Goal: Obtain resource: Download file/media

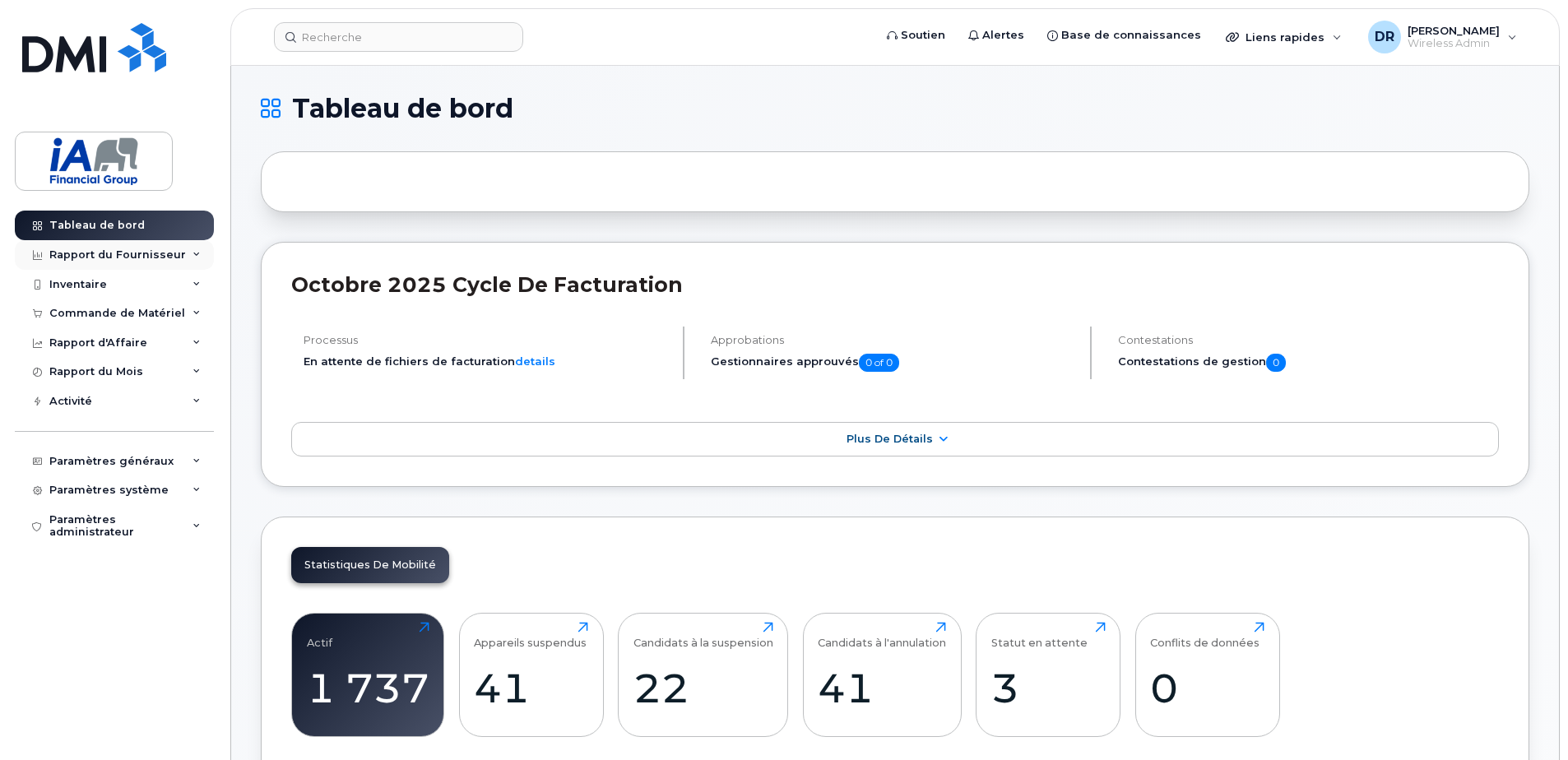
click at [196, 253] on icon at bounding box center [197, 255] width 9 height 9
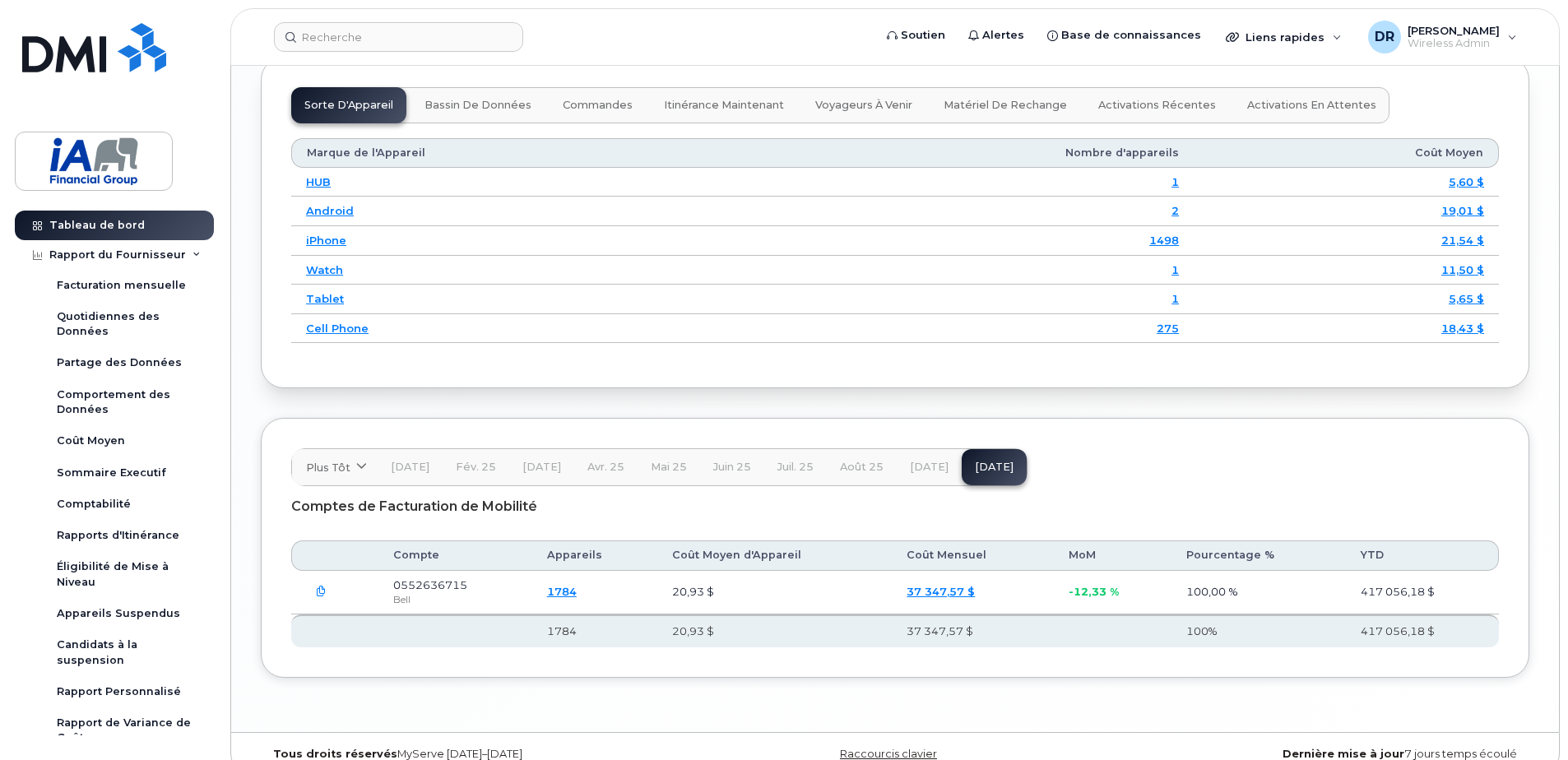
scroll to position [2128, 0]
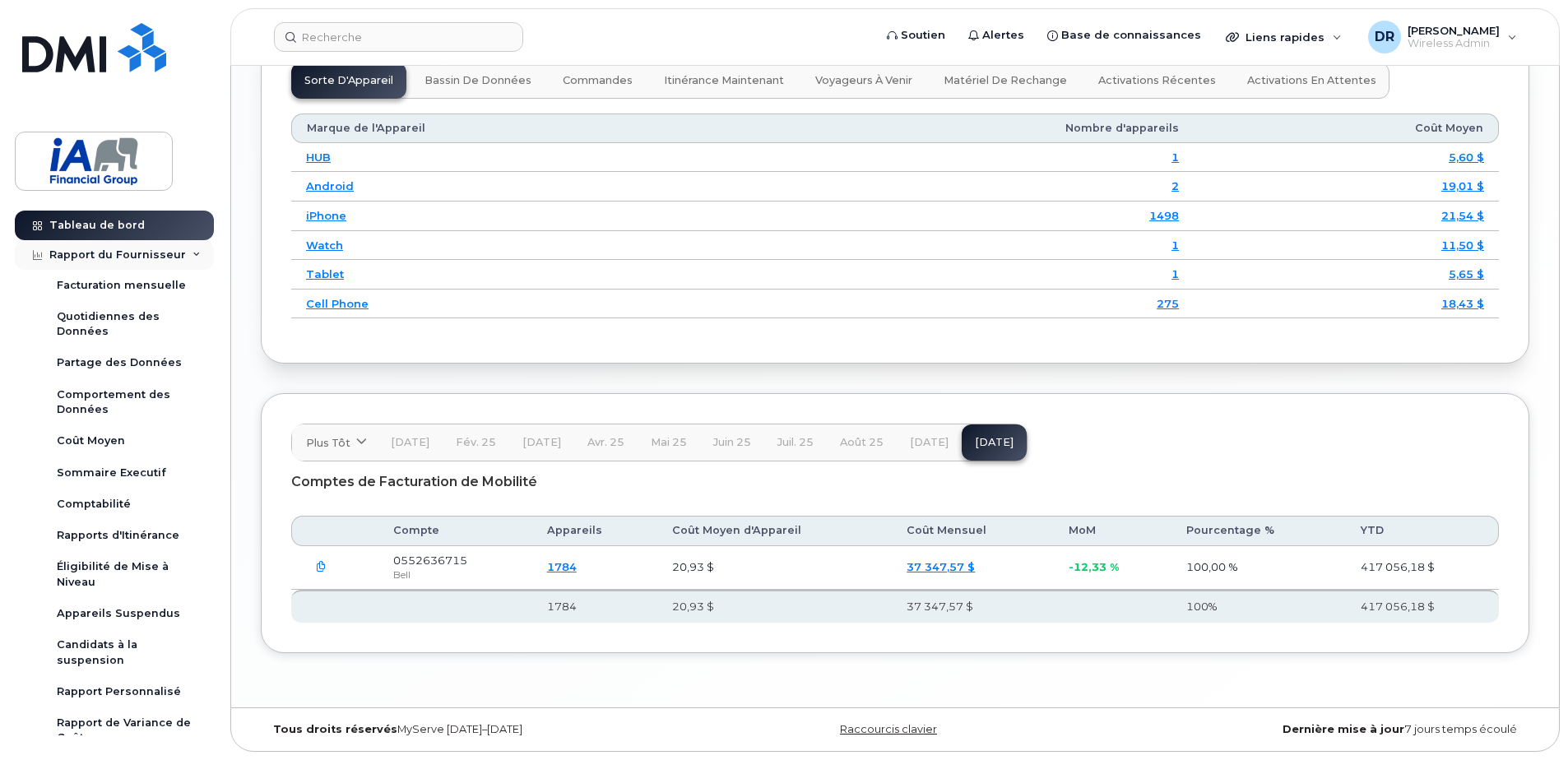
click at [96, 253] on div "Rapport du Fournisseur" at bounding box center [118, 255] width 136 height 13
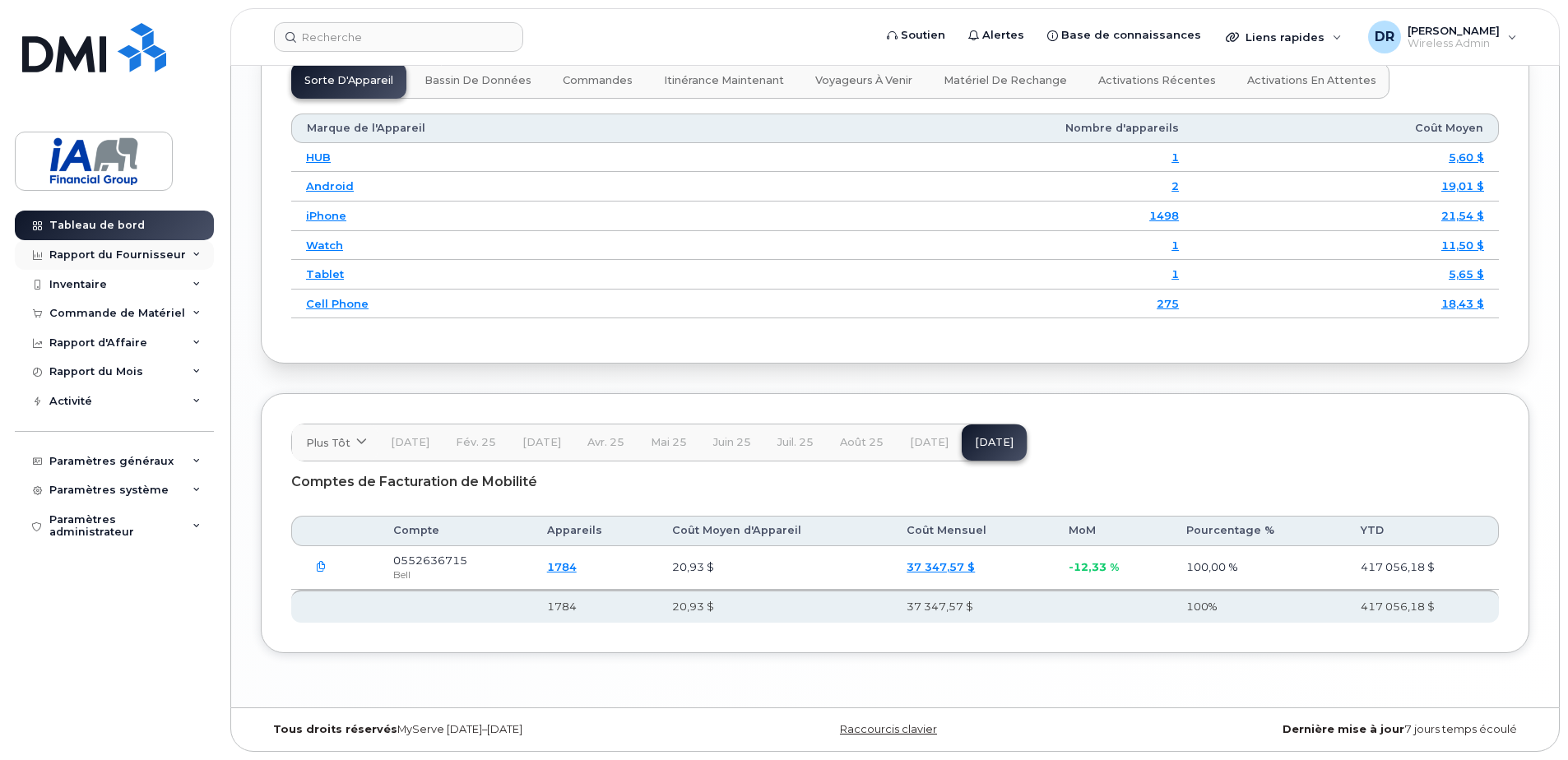
click at [96, 253] on div "Rapport du Fournisseur" at bounding box center [118, 255] width 136 height 13
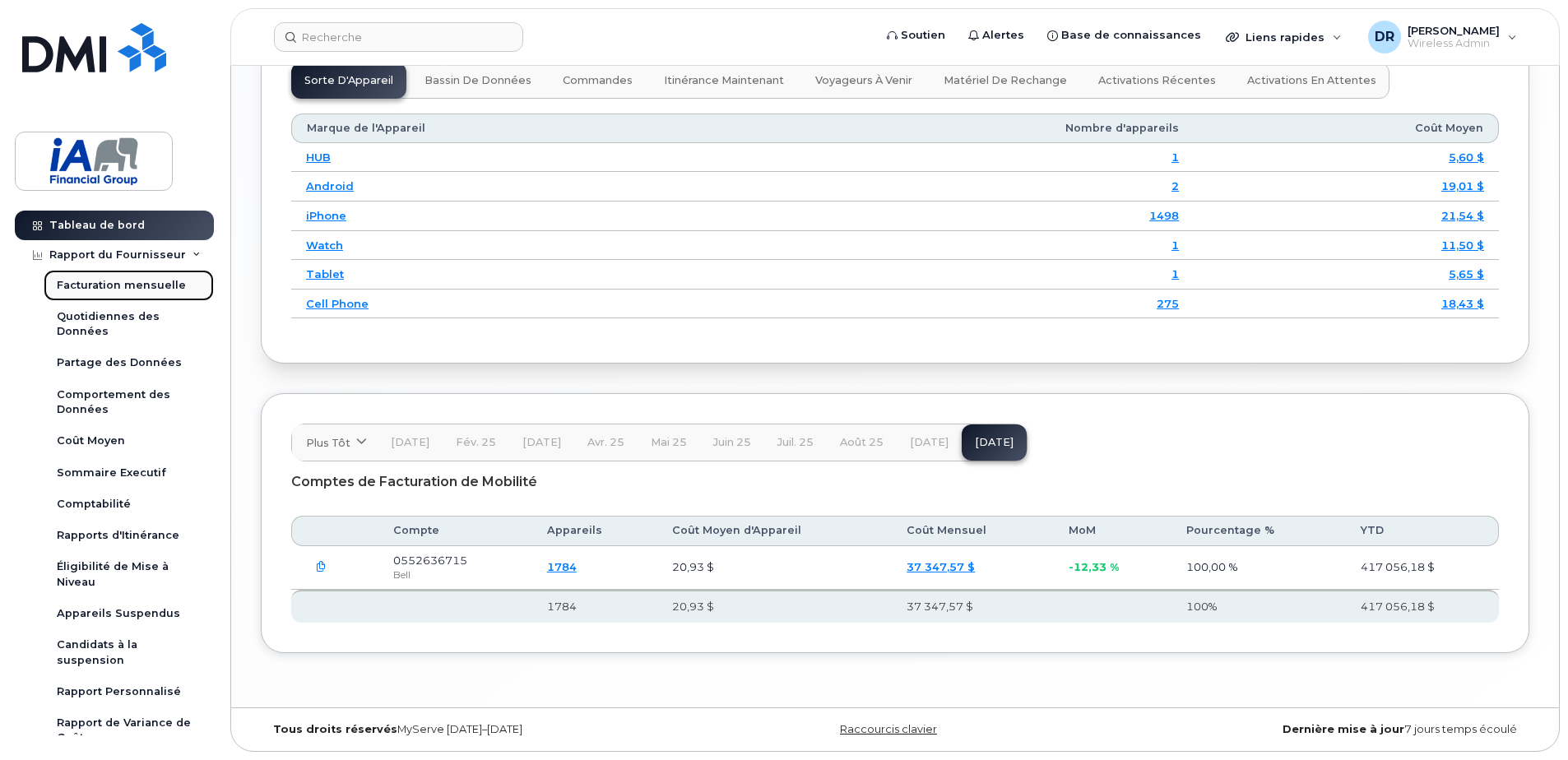
click at [95, 278] on div "Facturation mensuelle" at bounding box center [122, 285] width 130 height 14
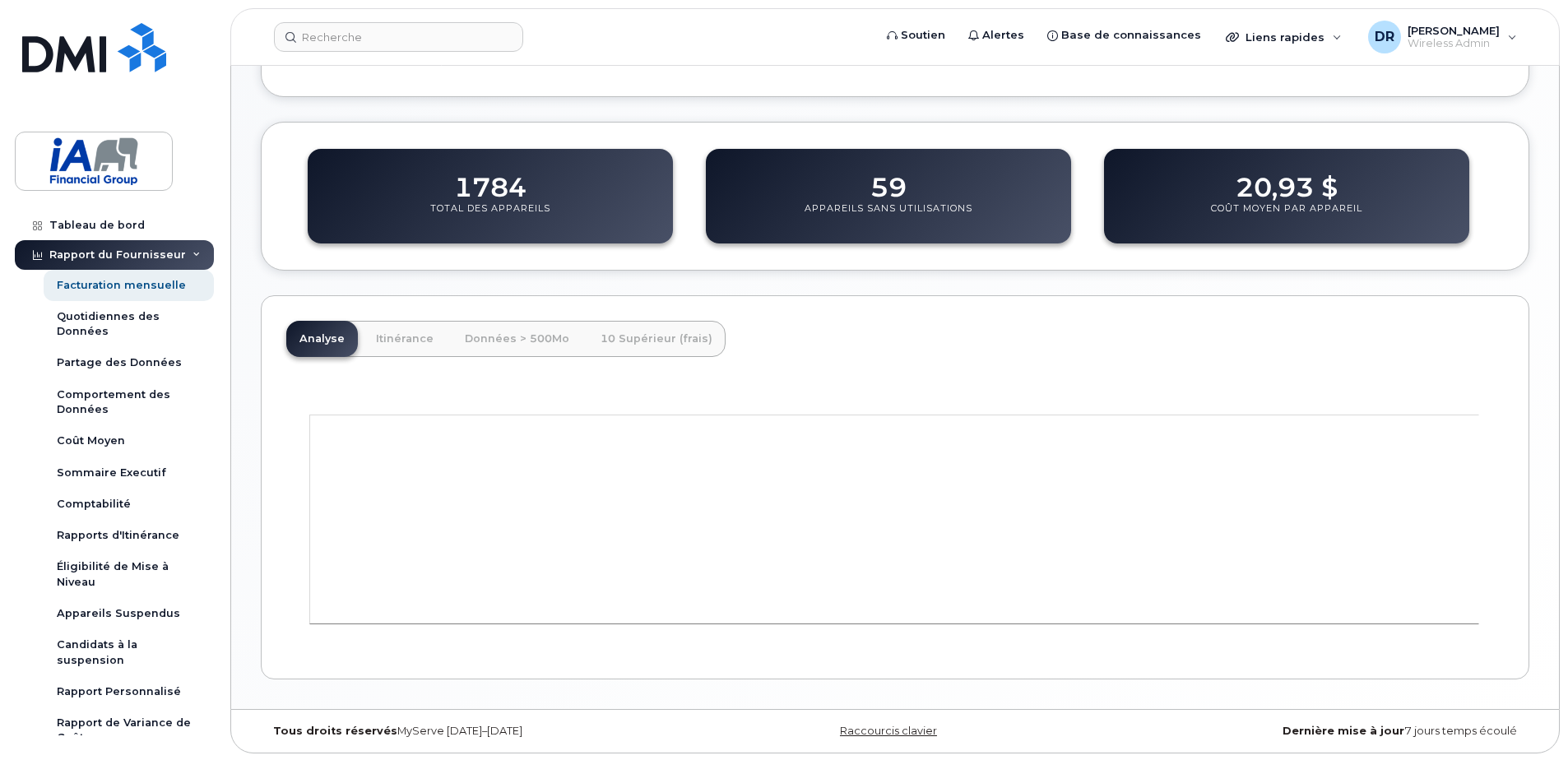
scroll to position [527, 0]
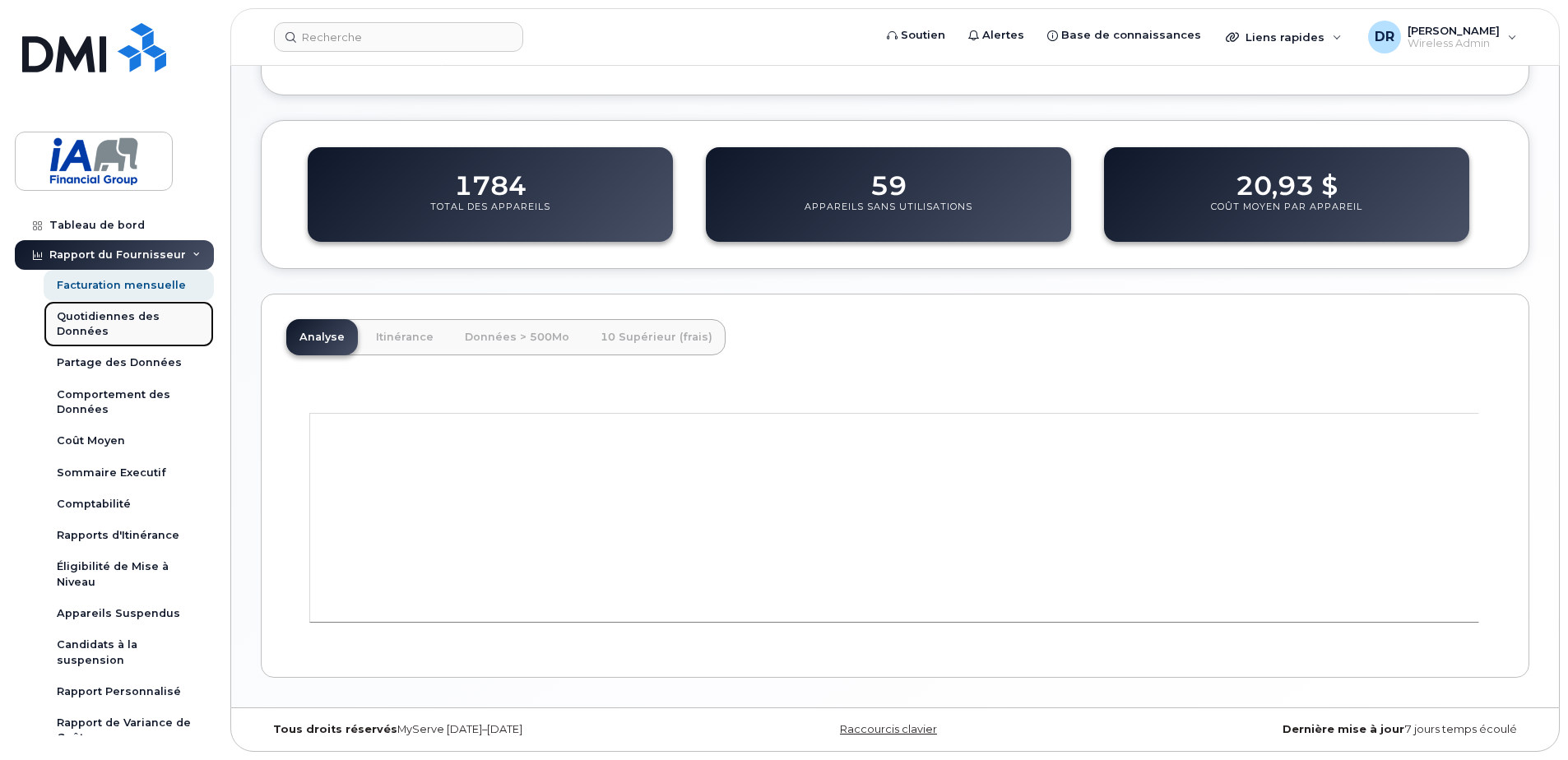
click at [104, 320] on div "Quotidiennes des Données" at bounding box center [129, 325] width 144 height 31
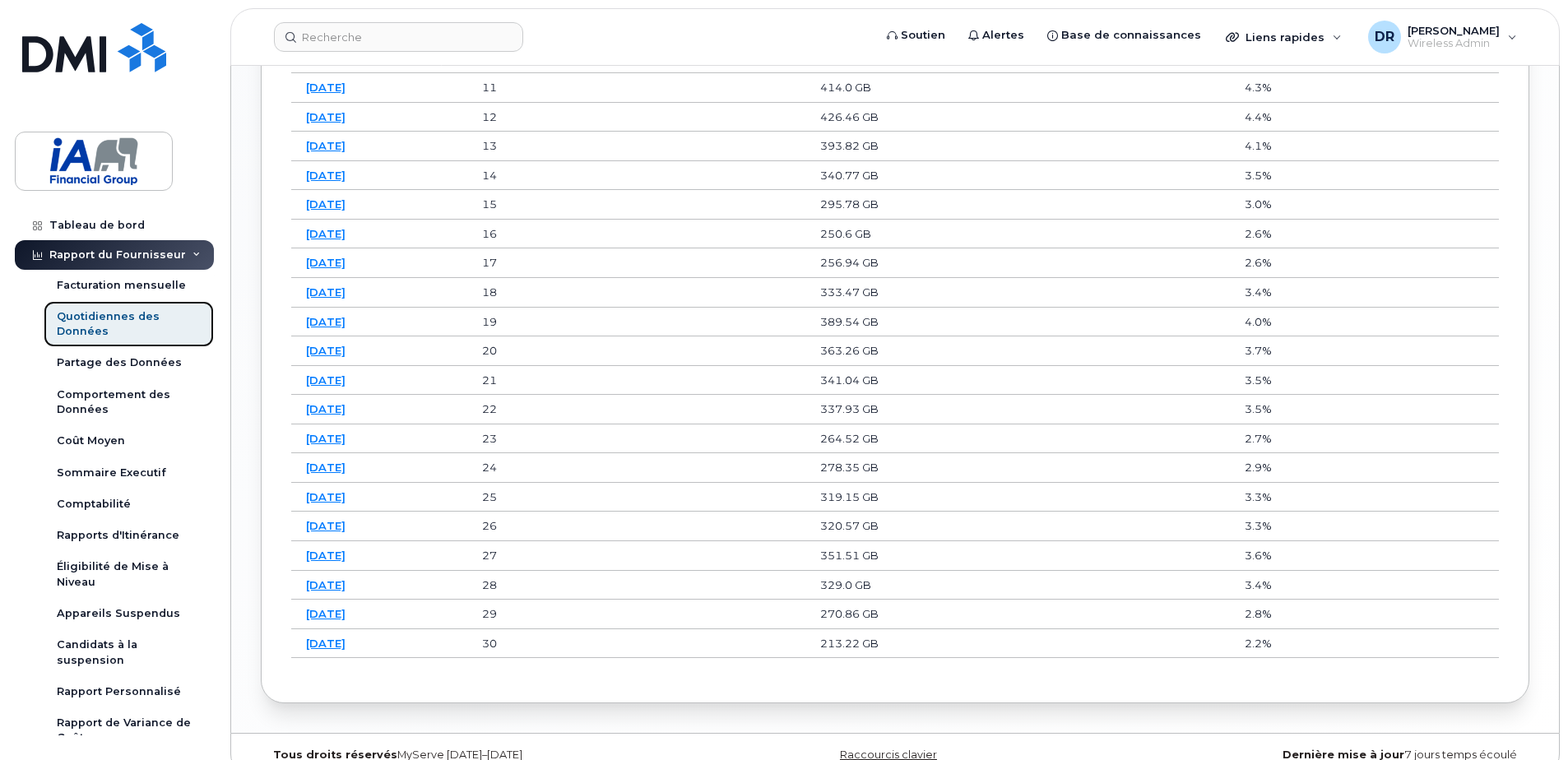
scroll to position [1282, 0]
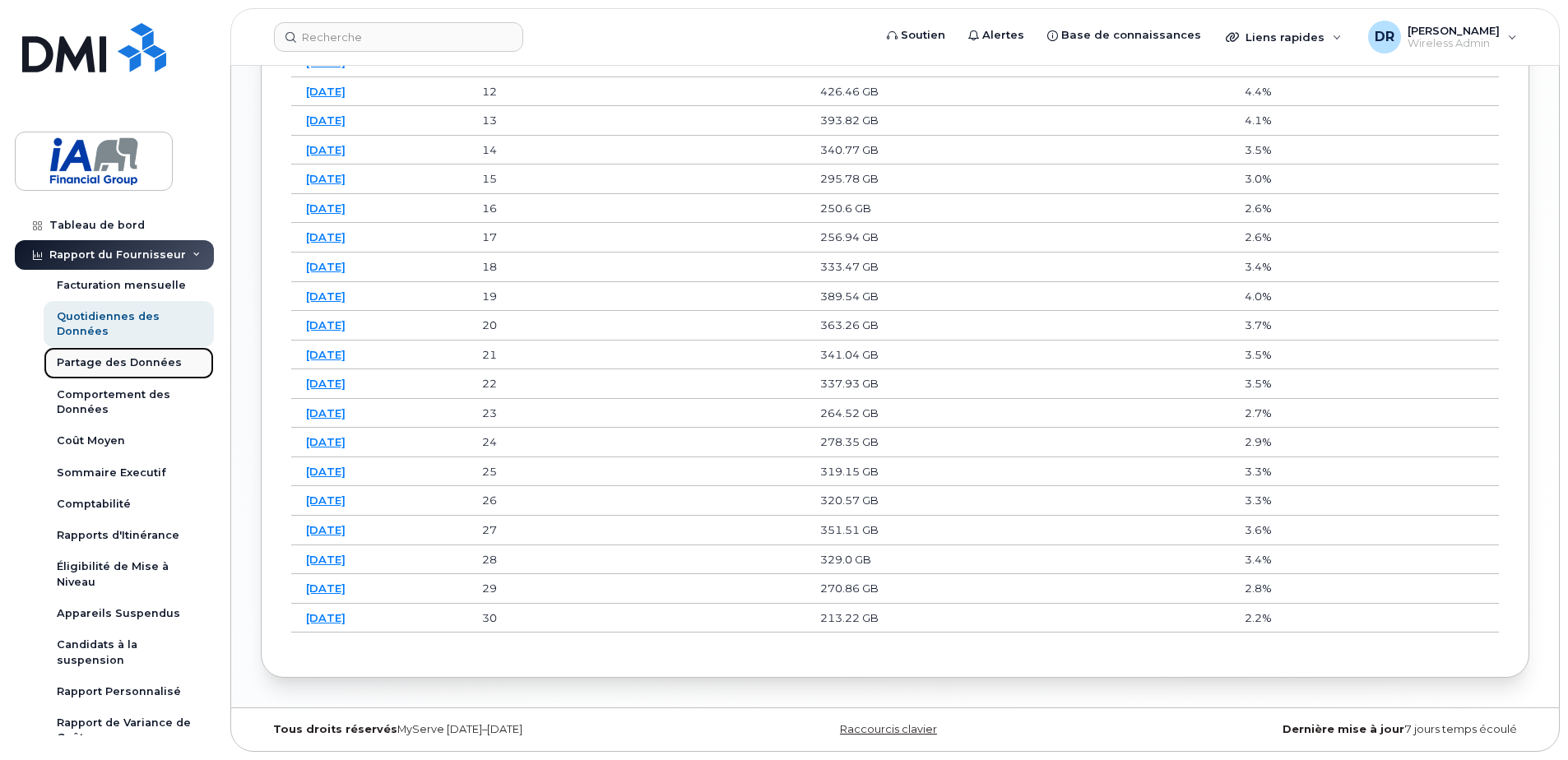
click at [99, 357] on div "Partage des Données" at bounding box center [119, 362] width 125 height 14
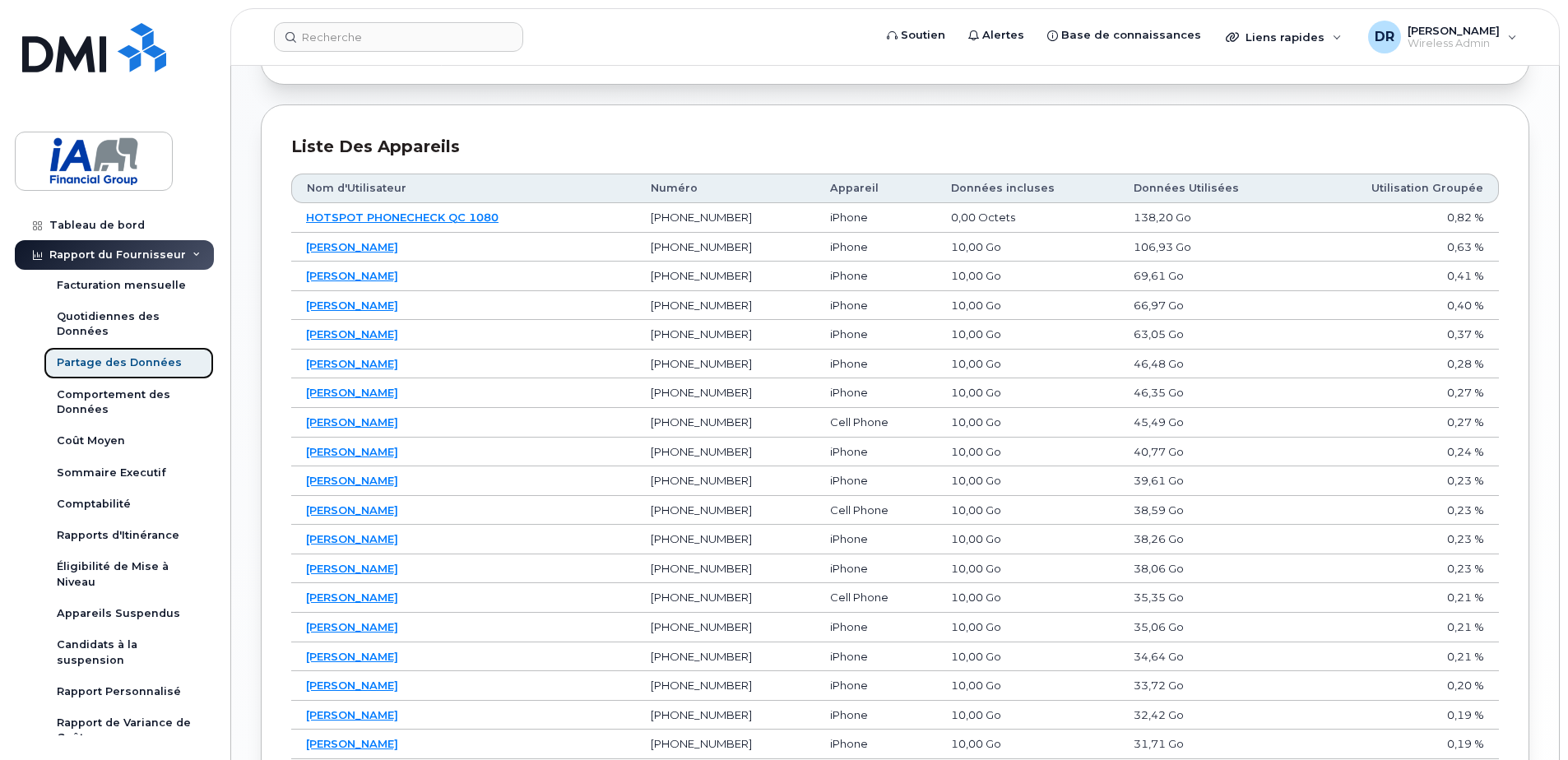
scroll to position [905, 0]
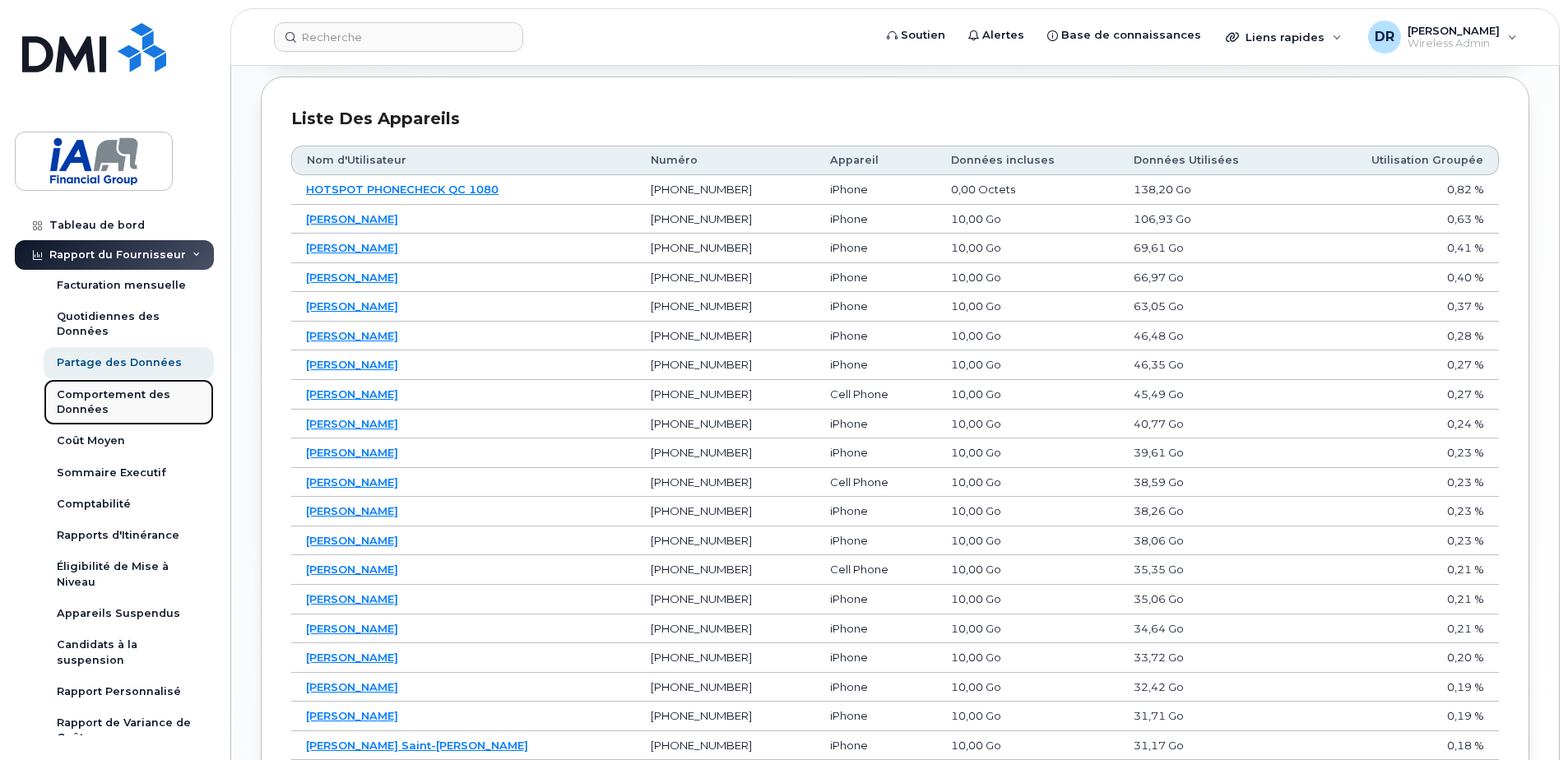
click at [95, 398] on div "Comportement des Données" at bounding box center [129, 403] width 144 height 31
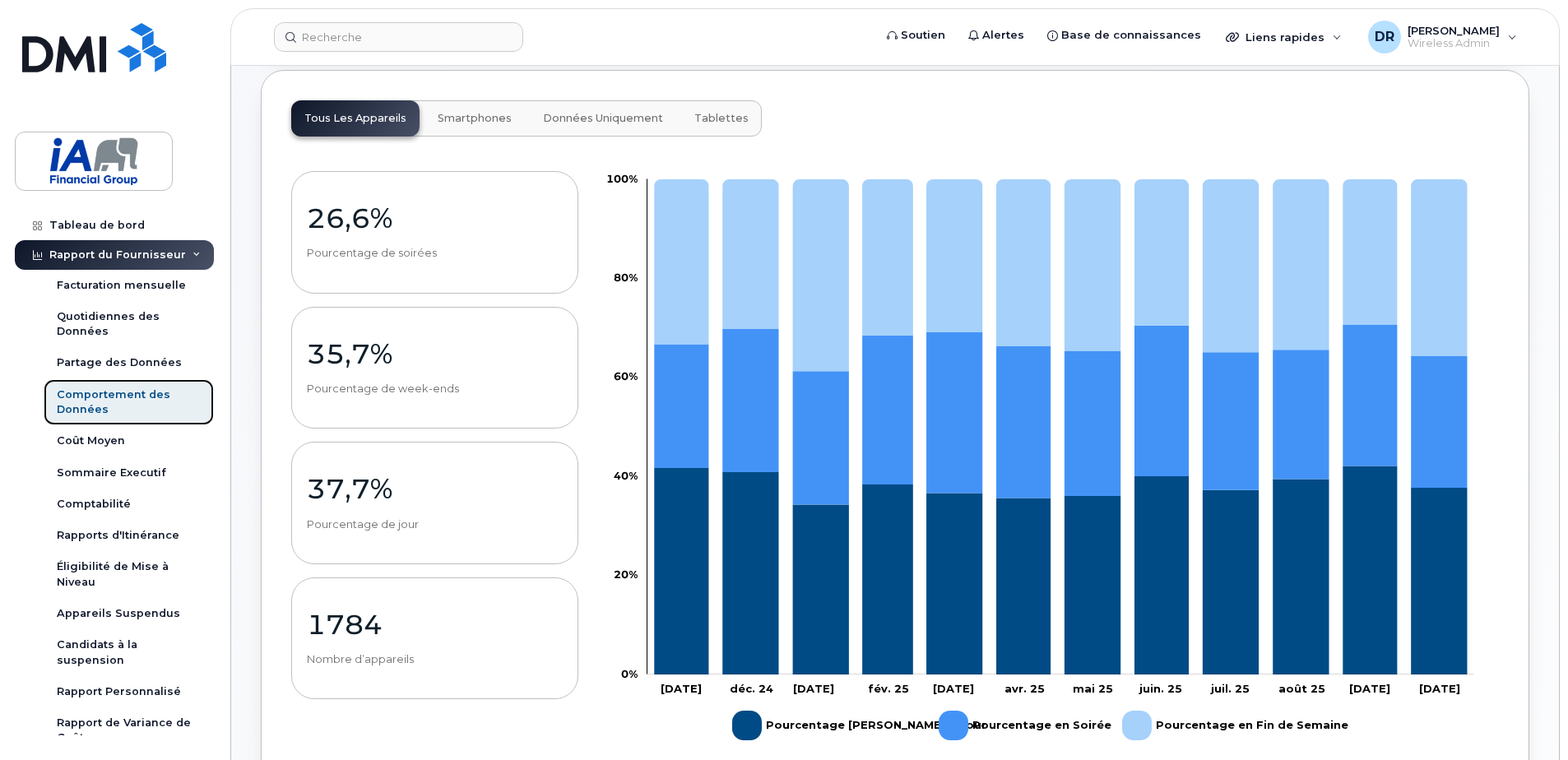
scroll to position [247, 0]
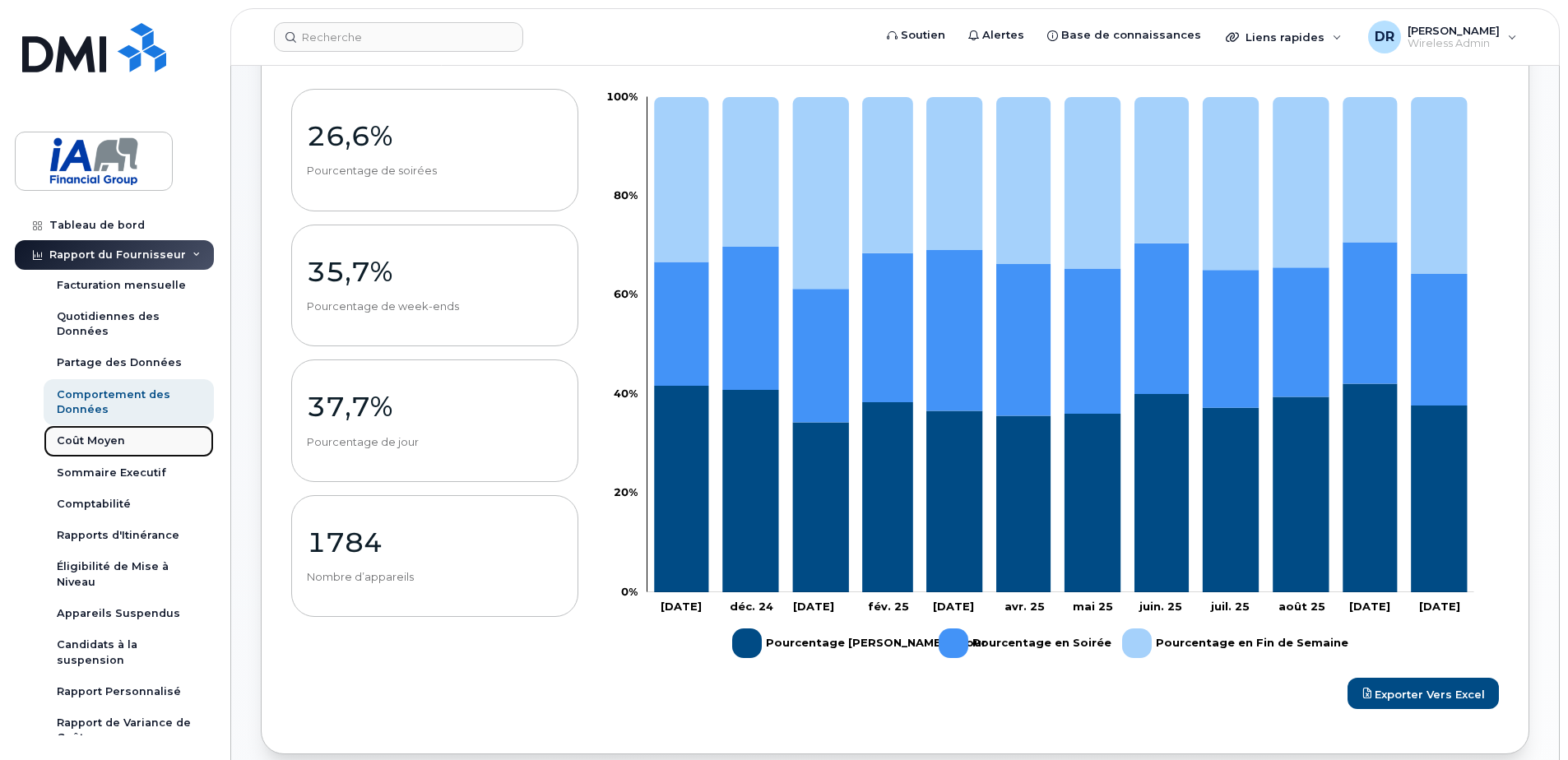
click at [95, 437] on div "Coût Moyen" at bounding box center [91, 440] width 68 height 14
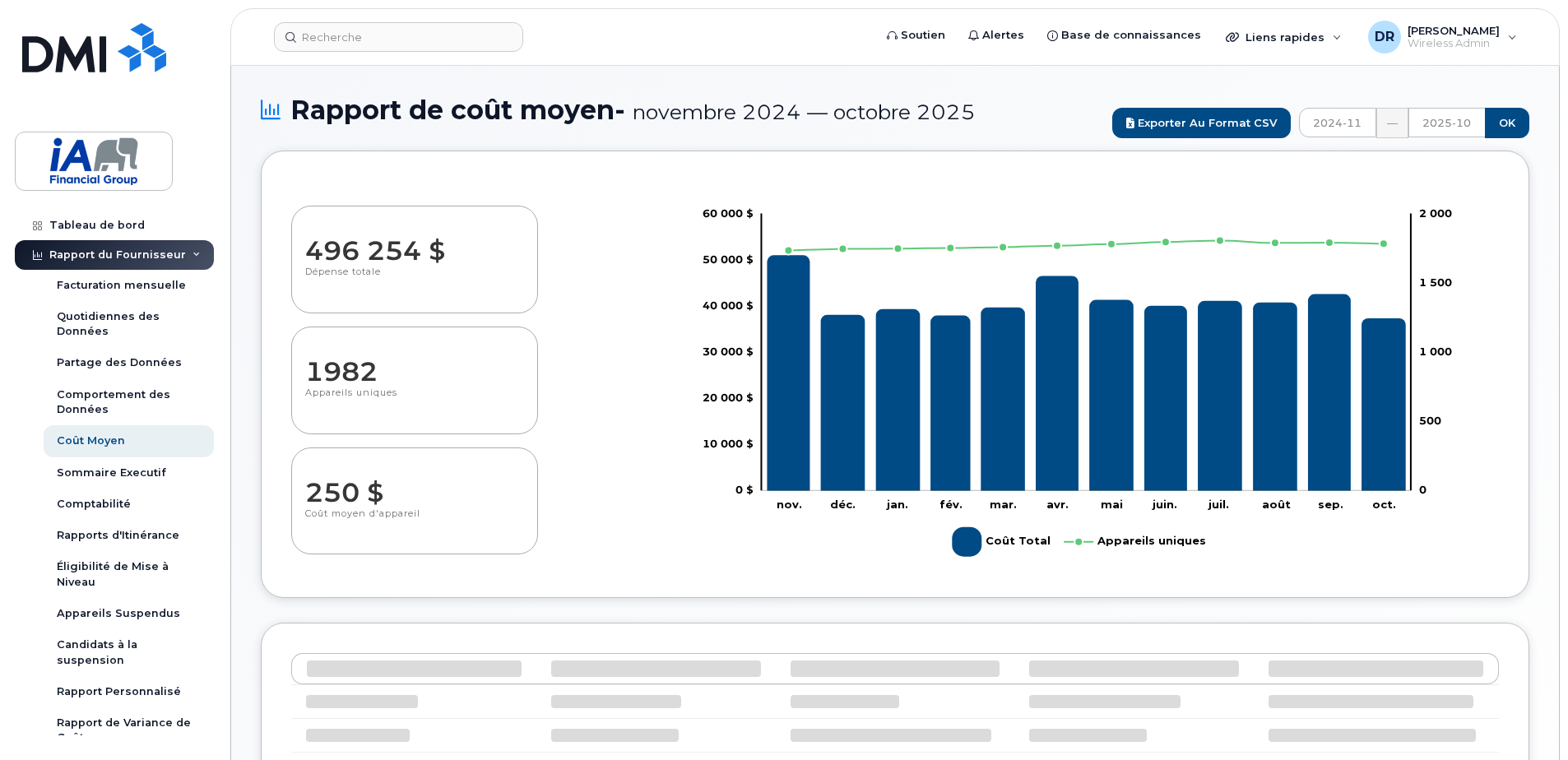
select select "100"
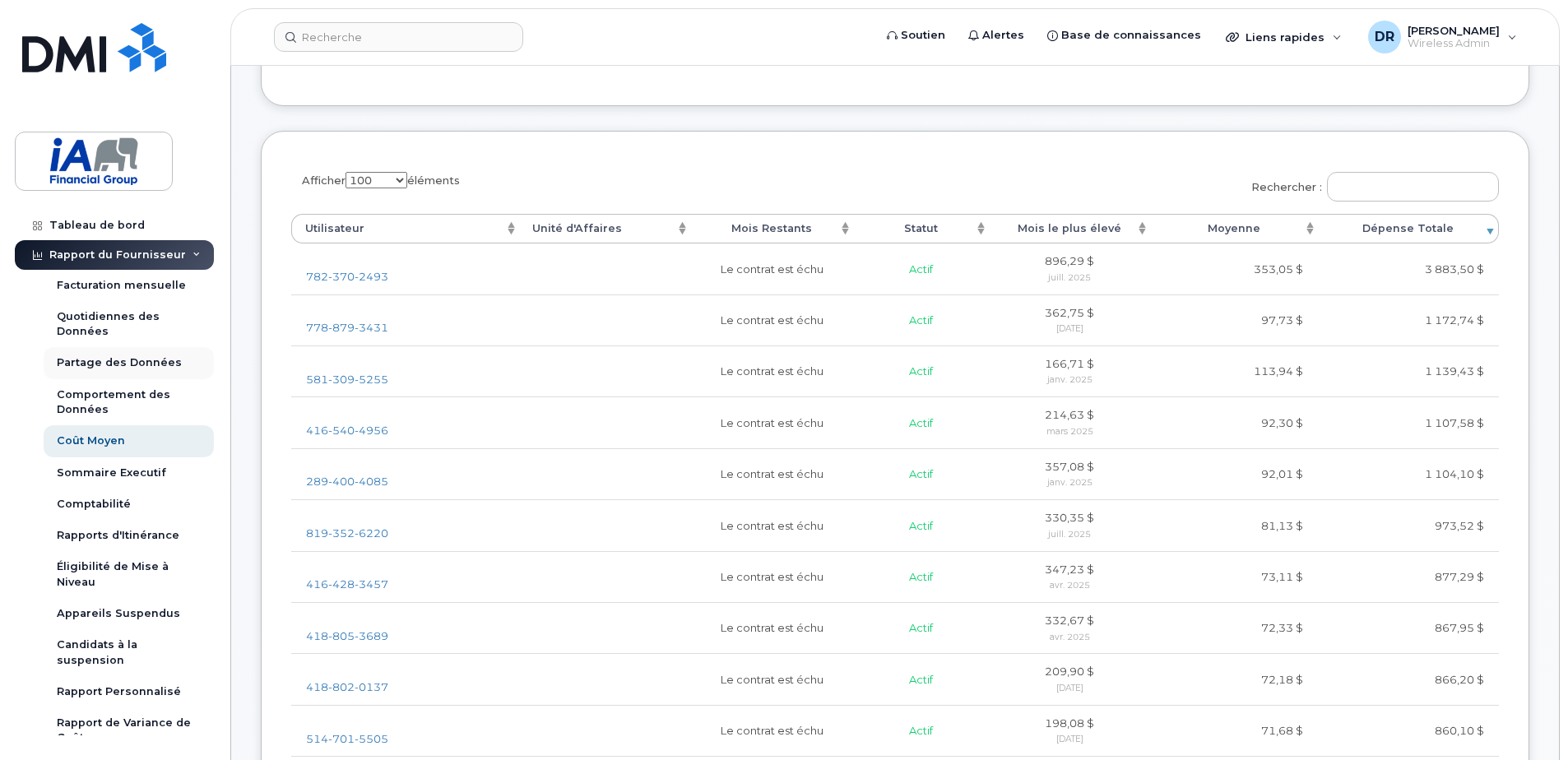
scroll to position [493, 0]
click at [98, 473] on div "Sommaire Executif" at bounding box center [112, 472] width 109 height 14
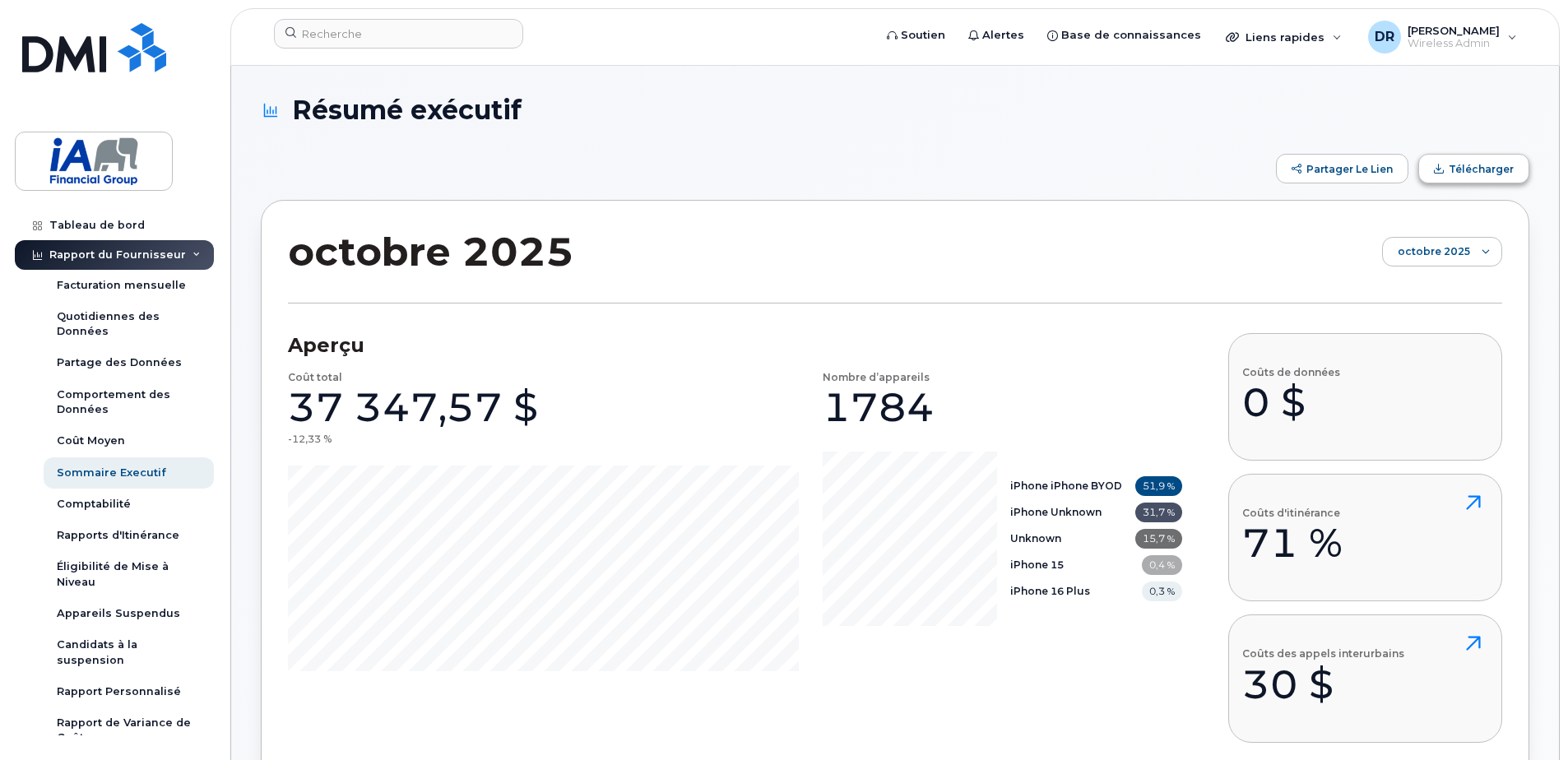
click at [1481, 169] on span "Télécharger" at bounding box center [1481, 169] width 65 height 12
